Goal: Find specific page/section: Find specific page/section

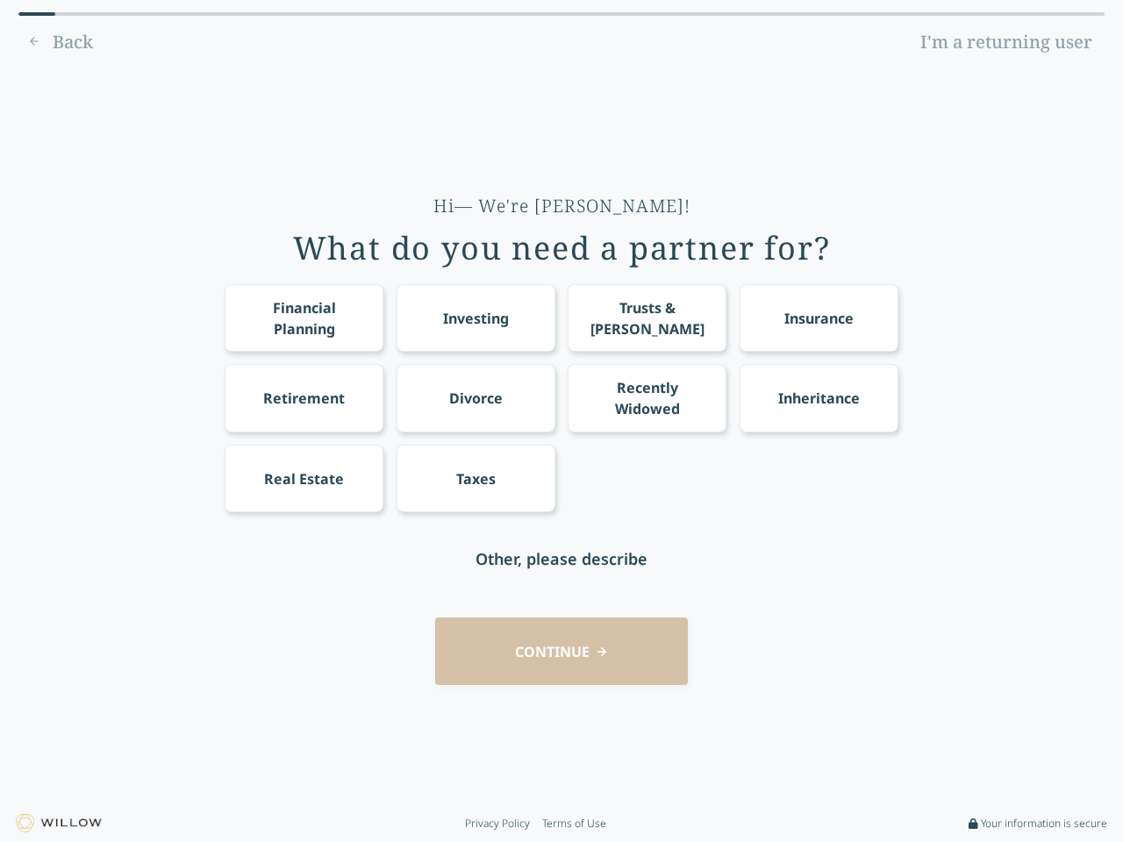
click at [561, 421] on div "Financial Planning Investing Trusts & [PERSON_NAME] Insurance Retirement Divorc…" at bounding box center [562, 398] width 674 height 228
click at [304, 318] on div "Financial Planning" at bounding box center [304, 318] width 126 height 42
click at [475, 318] on div "Investing" at bounding box center [476, 318] width 66 height 21
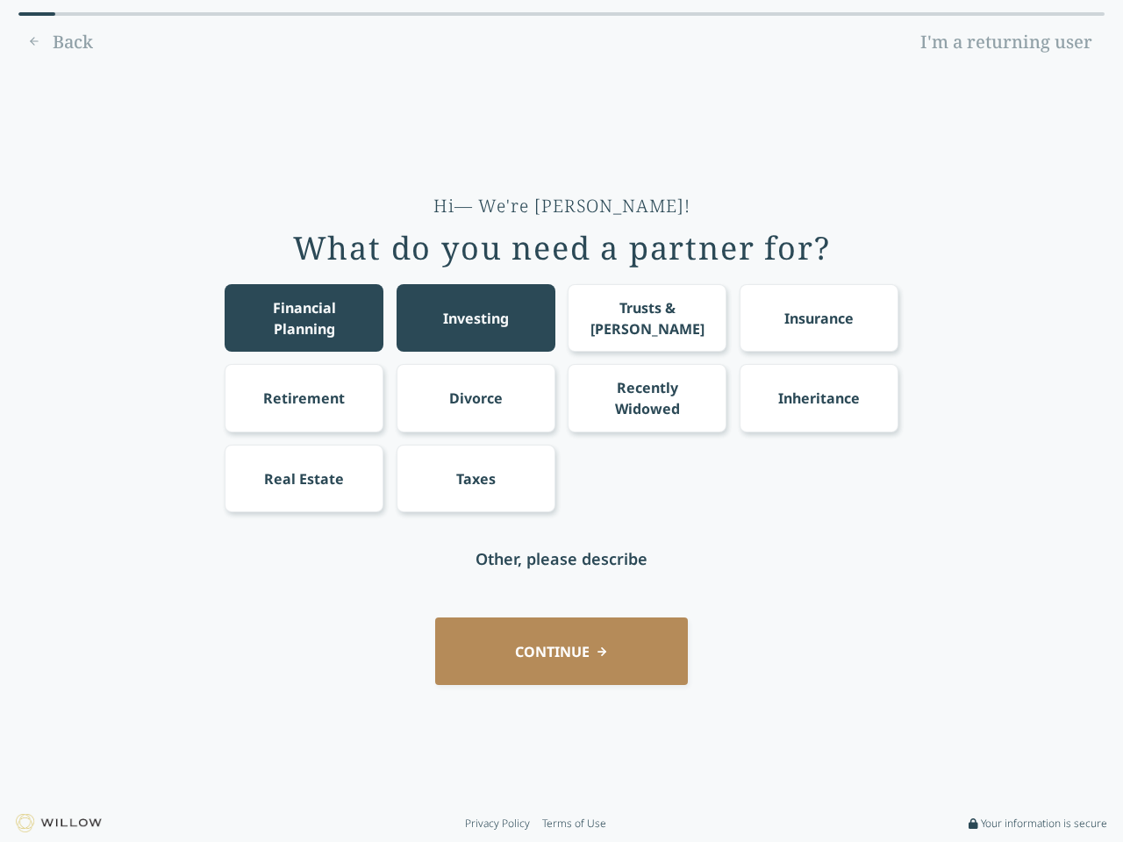
click at [647, 318] on div "Trusts & [PERSON_NAME]" at bounding box center [647, 318] width 126 height 42
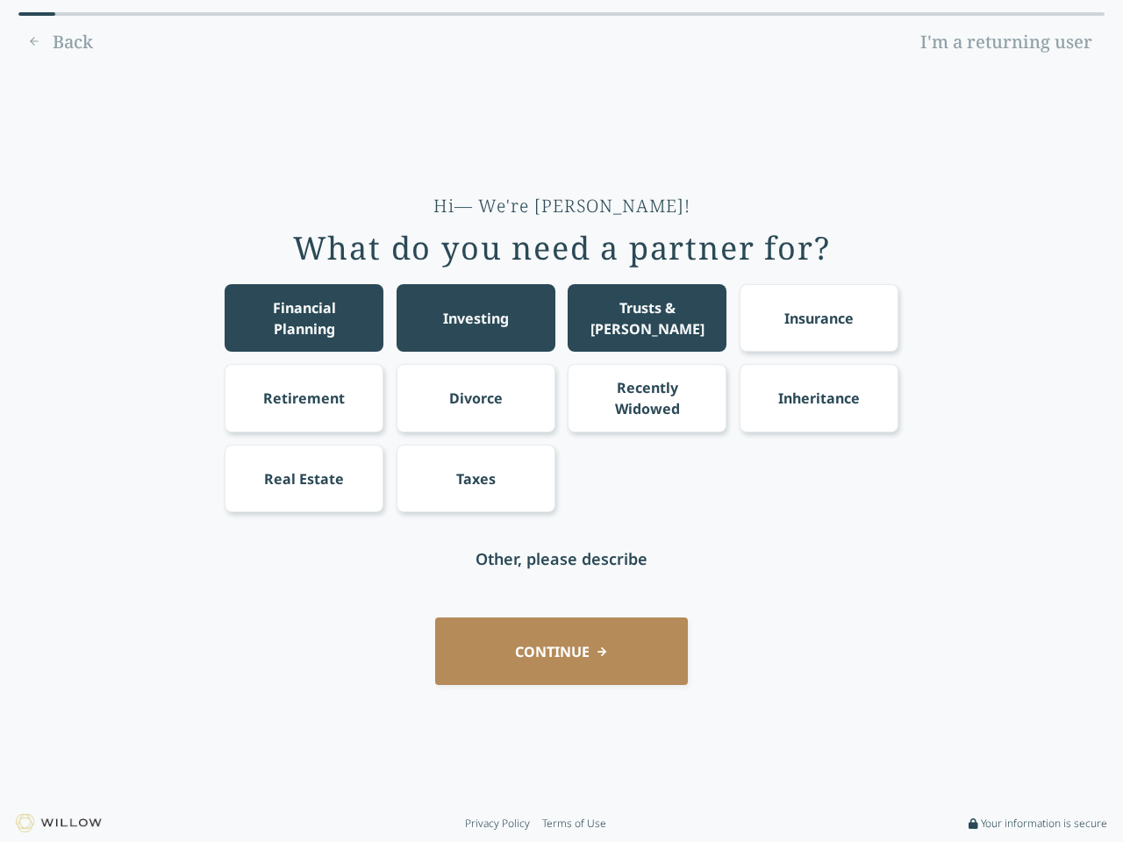
click at [818, 318] on div "Insurance" at bounding box center [818, 318] width 69 height 21
click at [304, 397] on div "Retirement" at bounding box center [304, 398] width 82 height 21
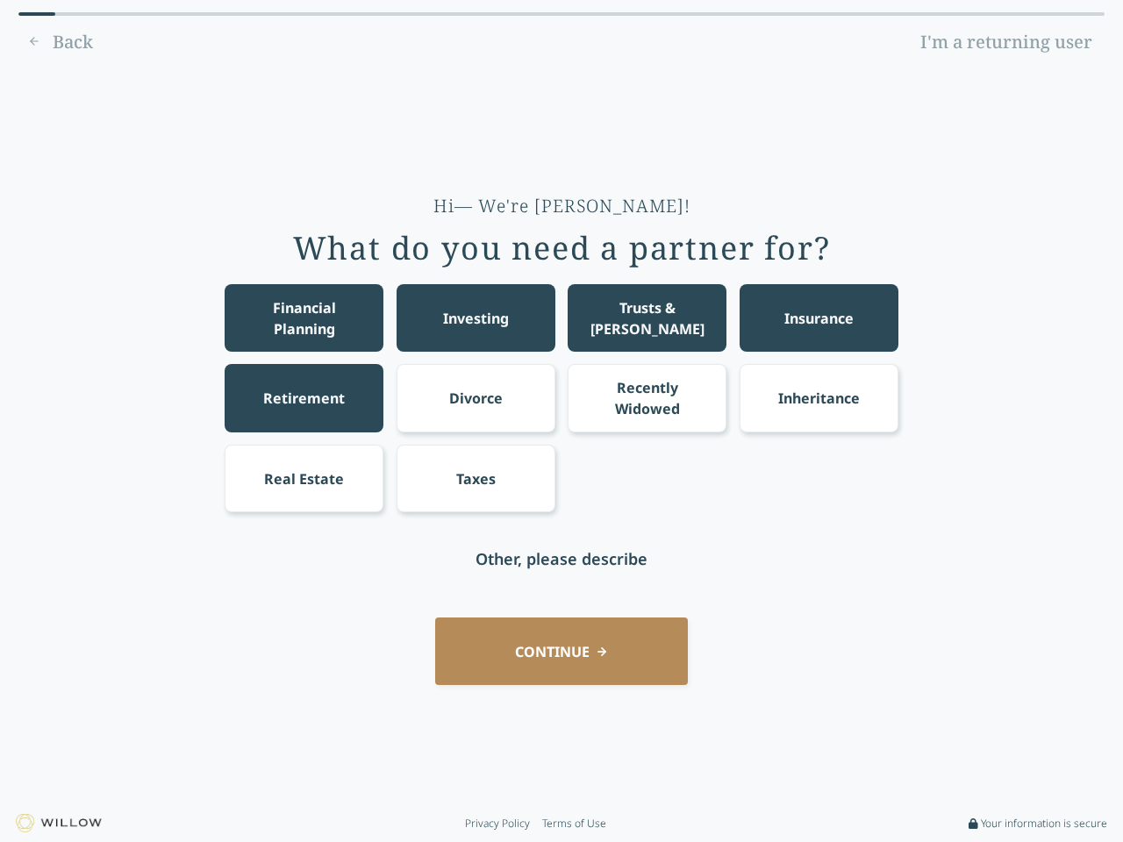
click at [475, 397] on div "Divorce" at bounding box center [476, 398] width 54 height 21
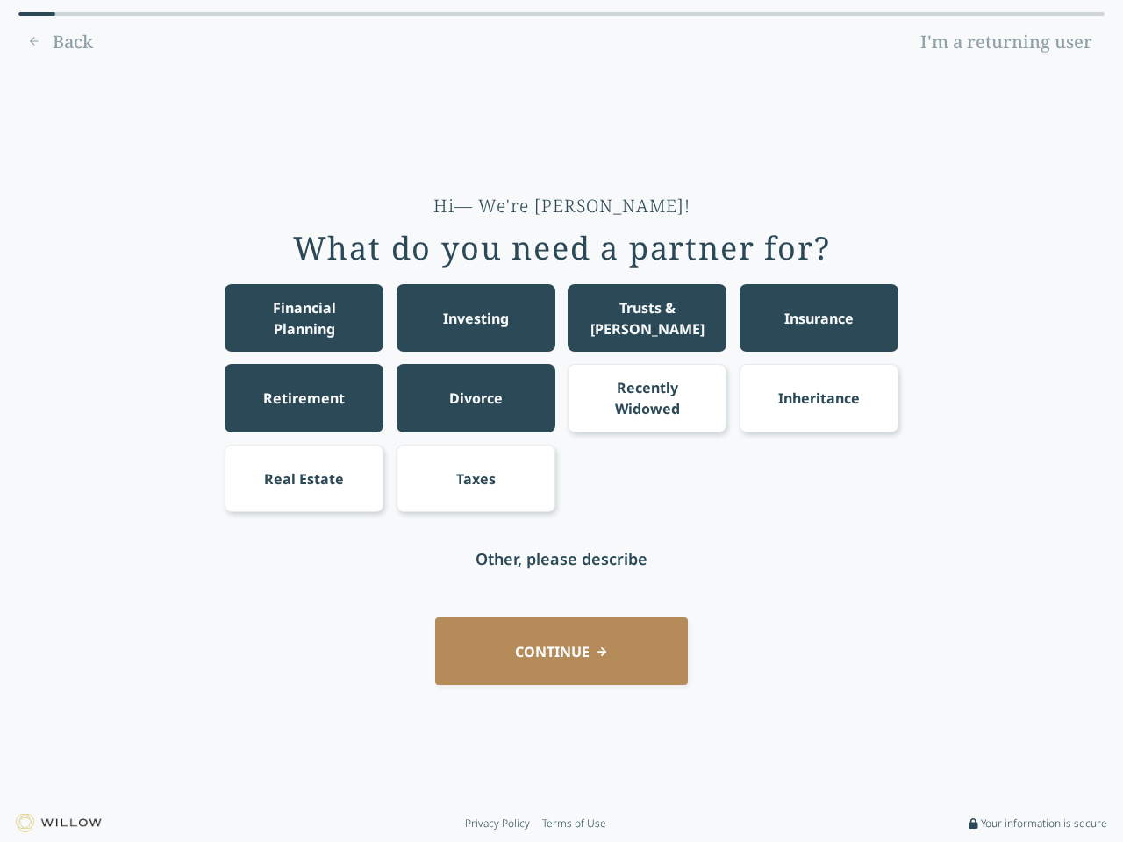
click at [647, 397] on div "Recently Widowed" at bounding box center [647, 398] width 126 height 42
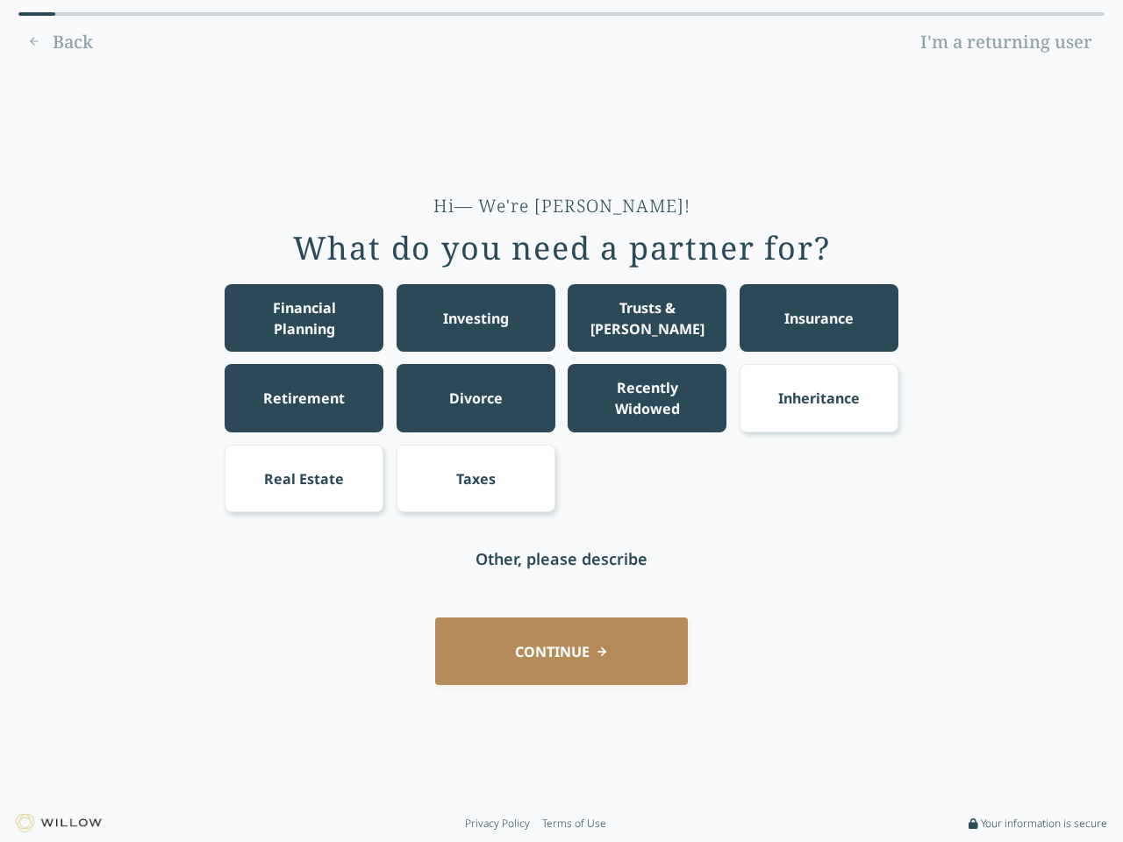
click at [818, 397] on div "Inheritance" at bounding box center [819, 398] width 82 height 21
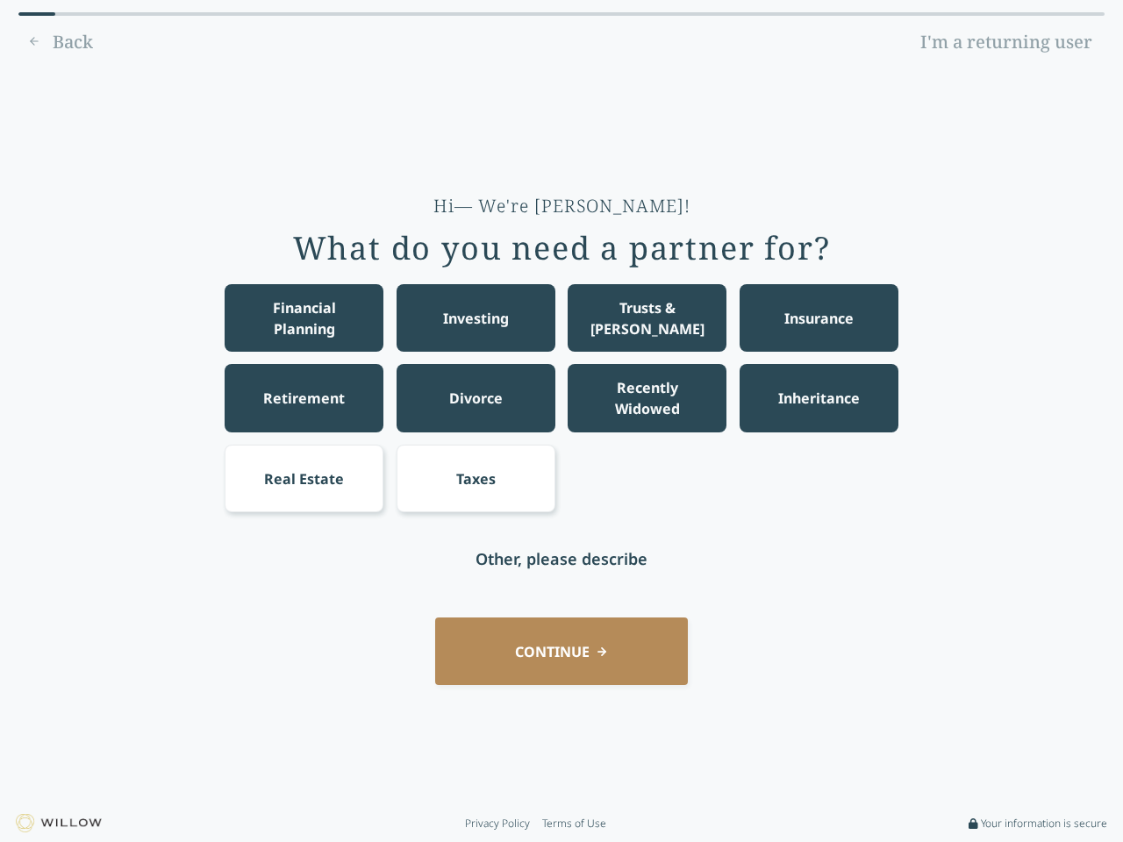
click at [304, 478] on div "Real Estate" at bounding box center [304, 478] width 80 height 21
